Goal: Find specific page/section: Find specific page/section

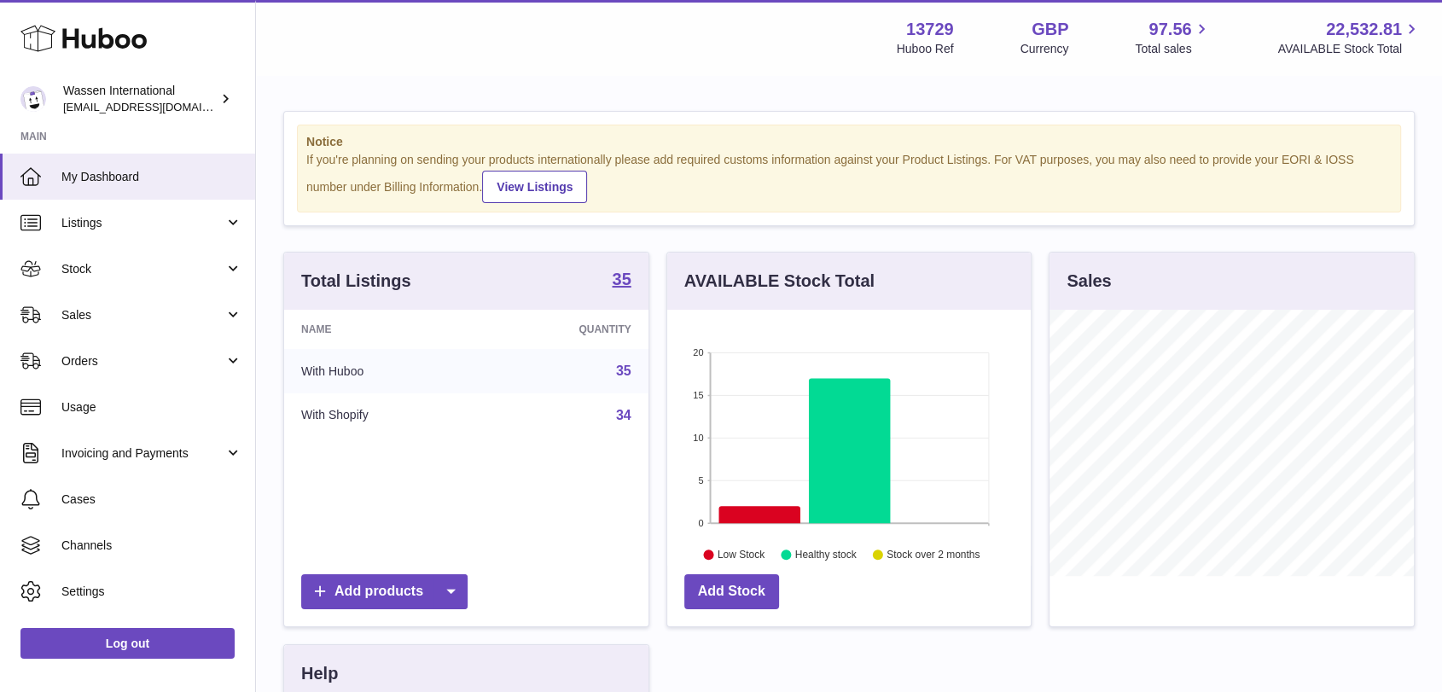
scroll to position [266, 363]
drag, startPoint x: 830, startPoint y: 676, endPoint x: 787, endPoint y: 684, distance: 43.3
click at [830, 676] on div "Total Listings 35 Name Quantity With Huboo 35 With Shopify 34 Add products AVAI…" at bounding box center [849, 602] width 1148 height 700
drag, startPoint x: 842, startPoint y: 660, endPoint x: 832, endPoint y: 660, distance: 10.2
click at [842, 660] on div "Total Listings 35 Name Quantity With Huboo 35 With Shopify 34 Add products AVAI…" at bounding box center [849, 602] width 1148 height 700
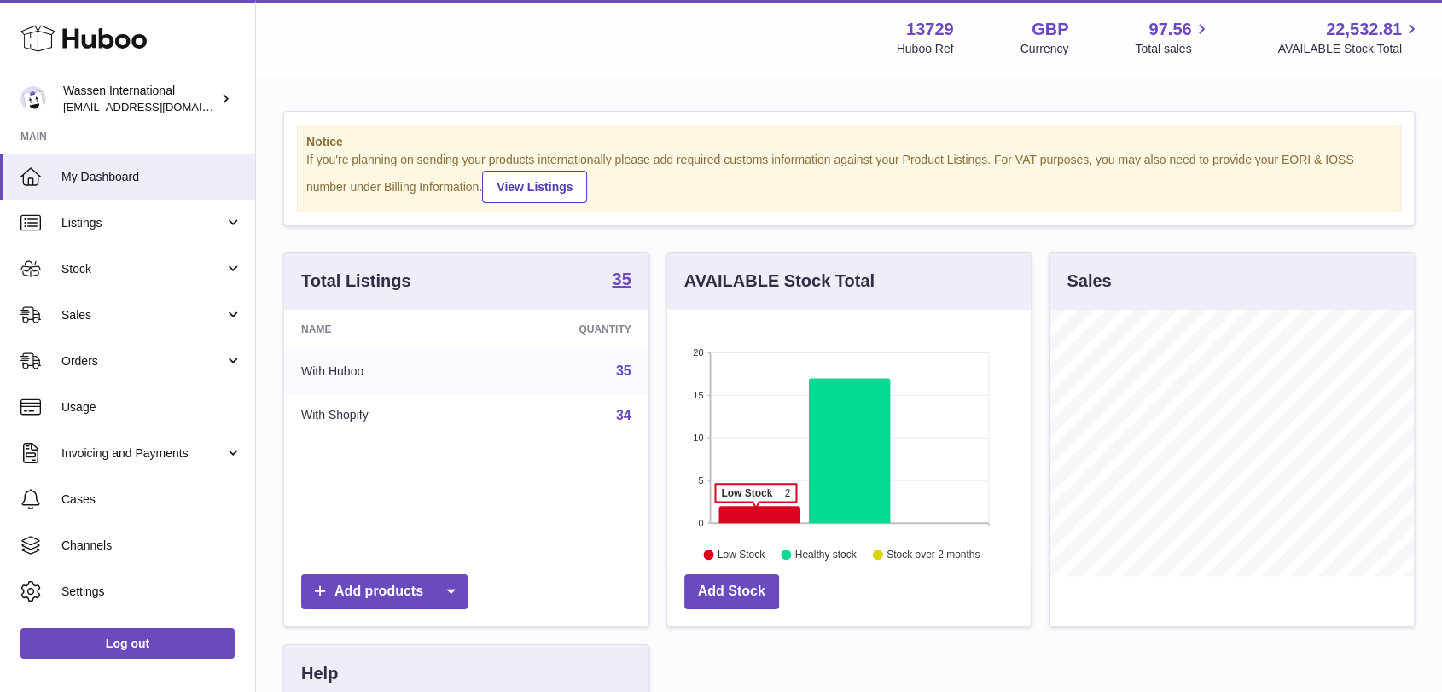
click at [756, 509] on icon at bounding box center [759, 514] width 82 height 17
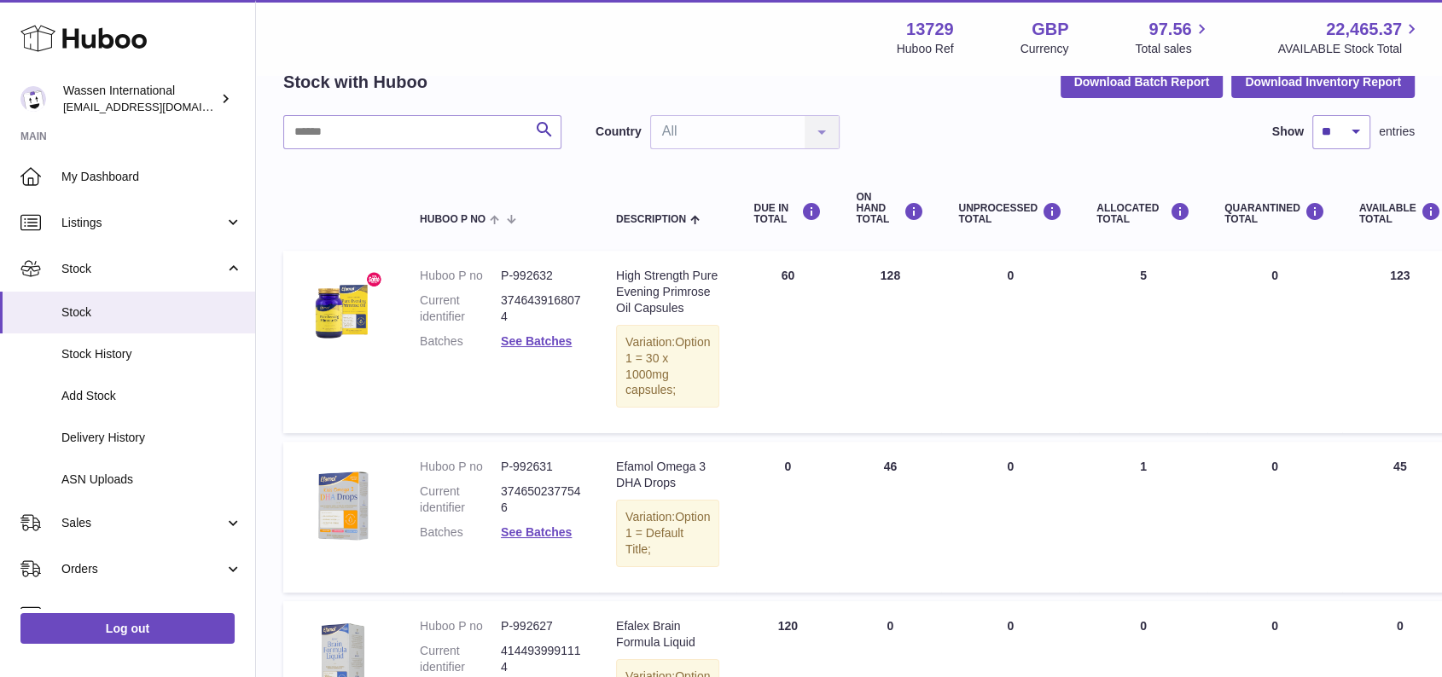
scroll to position [68, 0]
